Goal: Information Seeking & Learning: Learn about a topic

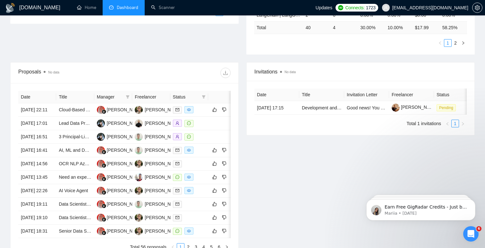
scroll to position [204, 0]
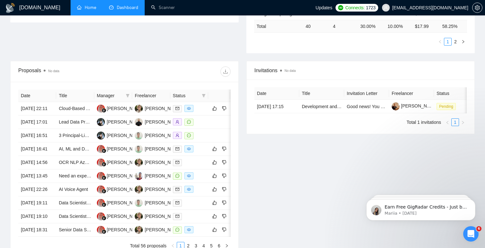
click at [94, 6] on link "Home" at bounding box center [86, 7] width 19 height 5
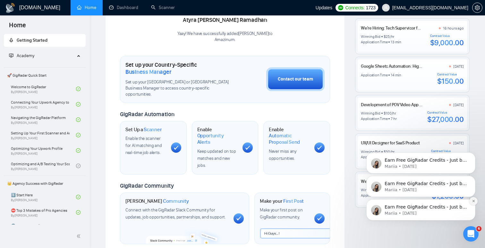
click at [473, 201] on icon "Dismiss notification" at bounding box center [473, 201] width 2 height 2
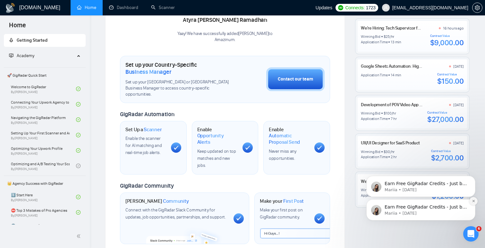
click at [471, 200] on button "Dismiss notification" at bounding box center [473, 201] width 8 height 8
click at [472, 200] on icon "Dismiss notification" at bounding box center [473, 201] width 2 height 2
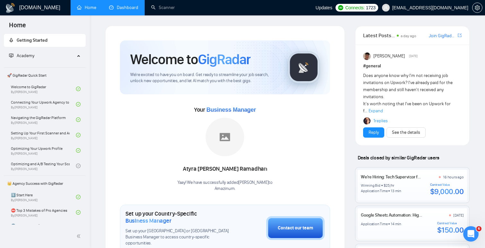
click at [131, 7] on link "Dashboard" at bounding box center [123, 7] width 29 height 5
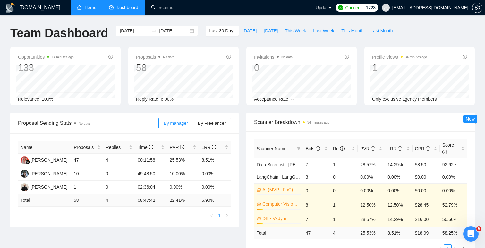
click at [89, 7] on link "Home" at bounding box center [86, 7] width 19 height 5
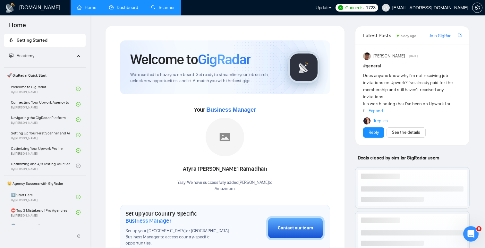
click at [164, 7] on link "Scanner" at bounding box center [163, 7] width 24 height 5
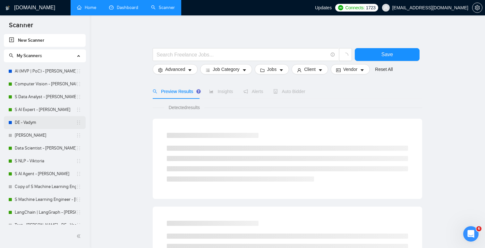
scroll to position [7, 0]
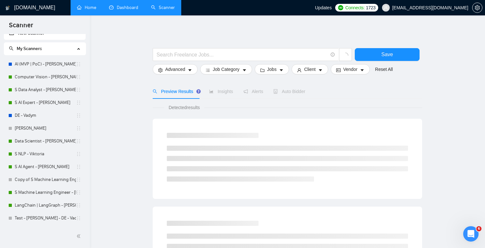
click at [129, 10] on link "Dashboard" at bounding box center [123, 7] width 29 height 5
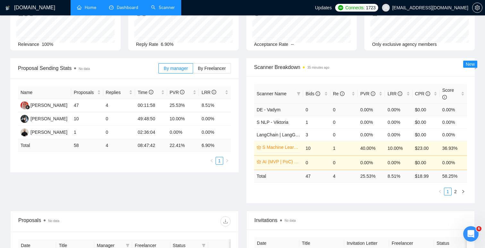
scroll to position [71, 0]
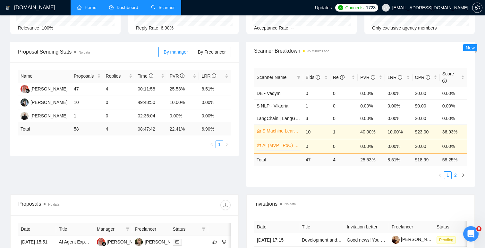
click at [454, 174] on link "2" at bounding box center [455, 174] width 7 height 7
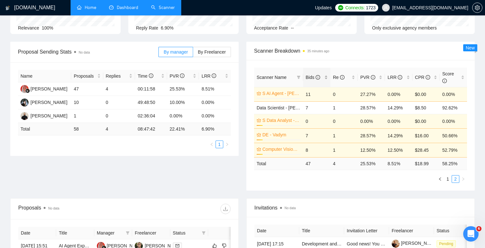
click at [313, 75] on span "Bids" at bounding box center [312, 77] width 14 height 5
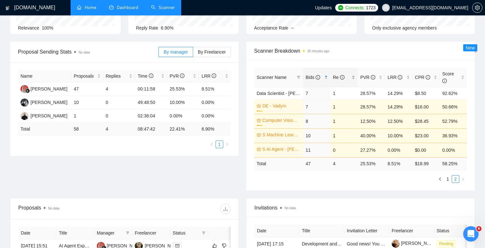
click at [336, 77] on span "Re" at bounding box center [339, 77] width 12 height 5
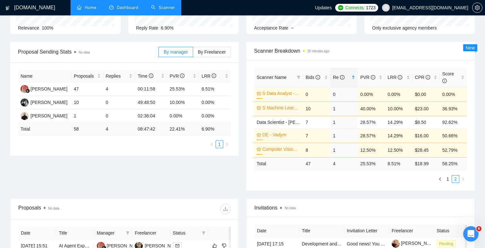
click at [336, 77] on span "Re" at bounding box center [339, 77] width 12 height 5
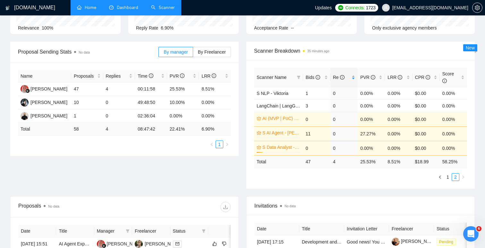
click at [336, 77] on span "Re" at bounding box center [339, 77] width 12 height 5
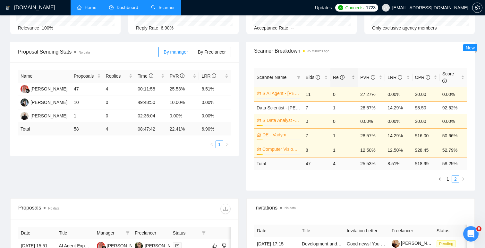
click at [352, 75] on div "Re" at bounding box center [344, 77] width 22 height 7
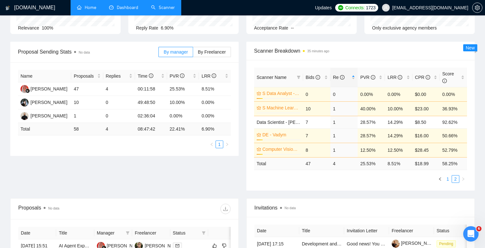
click at [448, 180] on link "1" at bounding box center [447, 178] width 7 height 7
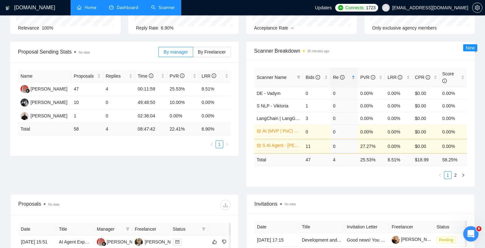
click at [353, 76] on div "Re" at bounding box center [344, 77] width 22 height 7
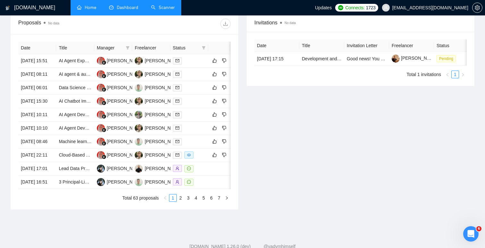
scroll to position [0, 0]
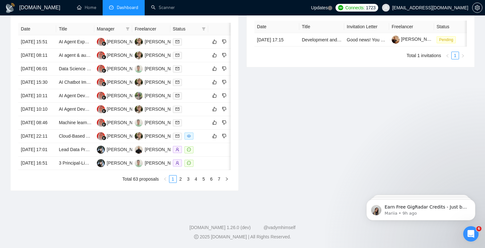
scroll to position [292, 0]
click at [471, 234] on icon "Open Intercom Messenger" at bounding box center [470, 233] width 4 height 5
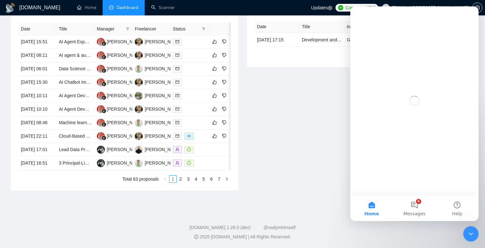
scroll to position [0, 0]
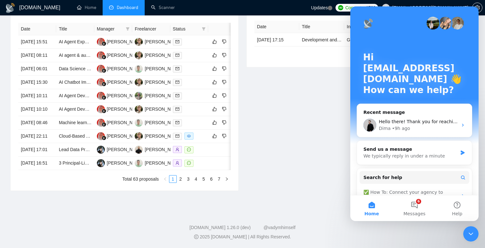
click at [470, 235] on icon "Close Intercom Messenger" at bounding box center [471, 234] width 8 height 8
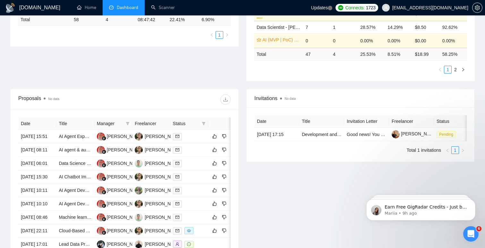
scroll to position [180, 0]
click at [31, 140] on td "[DATE] 15:51" at bounding box center [37, 136] width 38 height 13
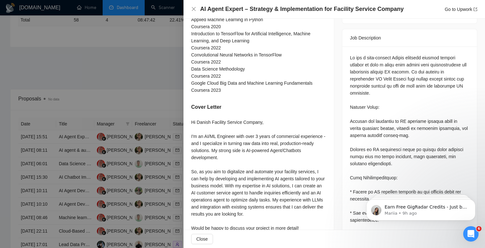
scroll to position [0, 0]
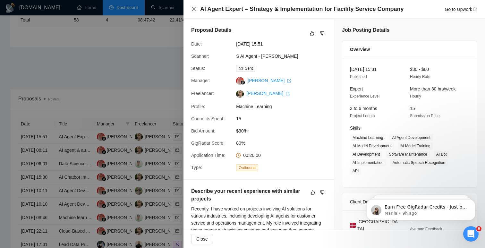
click at [193, 10] on icon "close" at bounding box center [194, 9] width 4 height 4
